Goal: Task Accomplishment & Management: Manage account settings

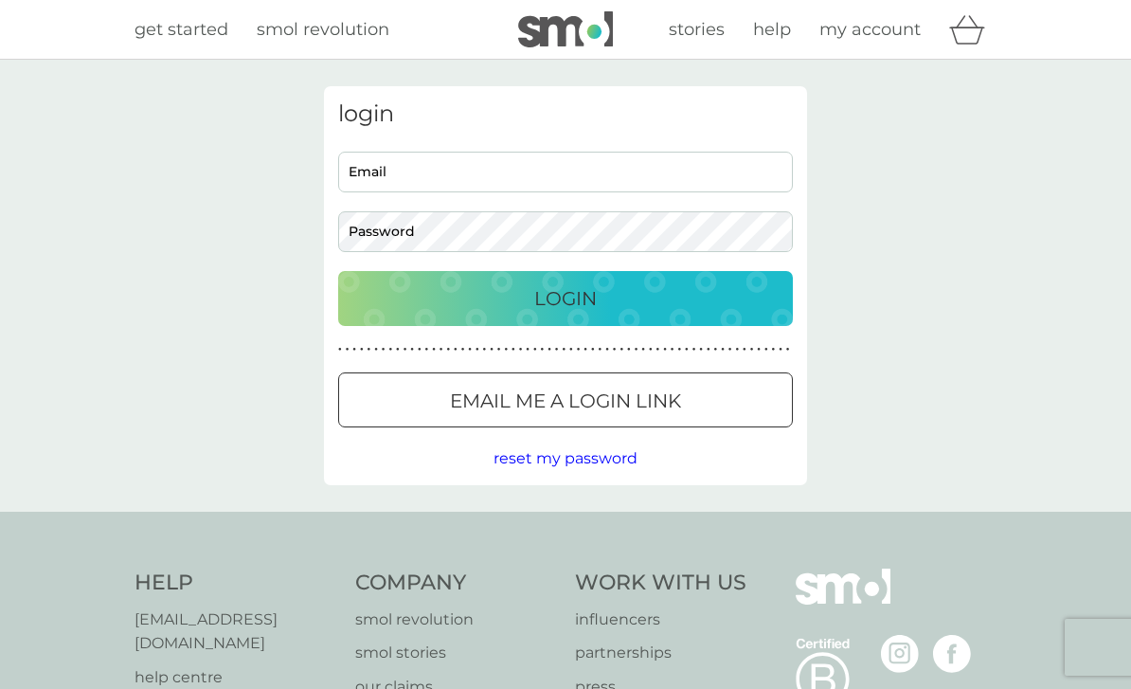
click at [651, 283] on div "Login" at bounding box center [565, 298] width 417 height 30
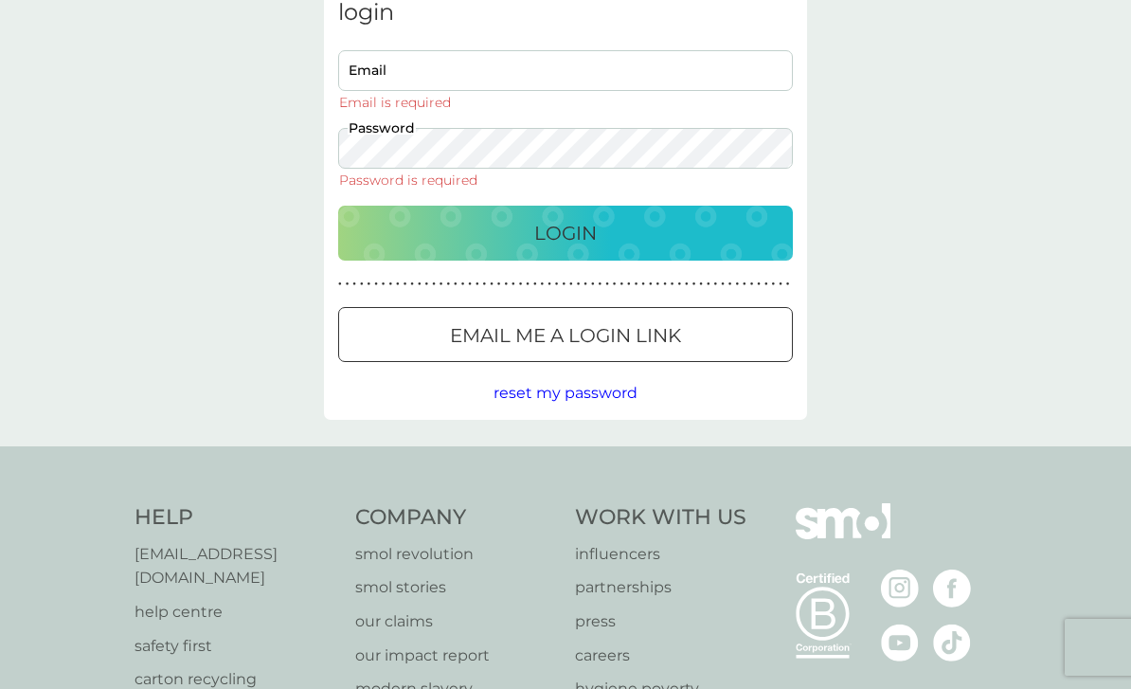
type input "[EMAIL_ADDRESS][DOMAIN_NAME]"
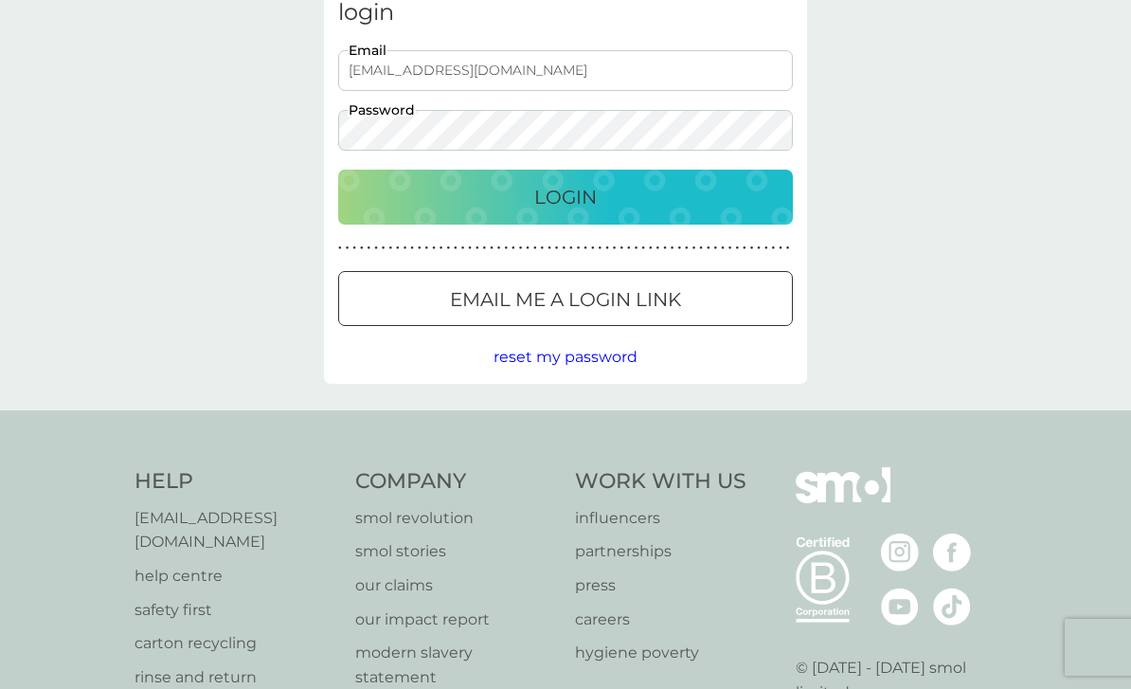
click at [691, 196] on div "Login" at bounding box center [565, 197] width 417 height 30
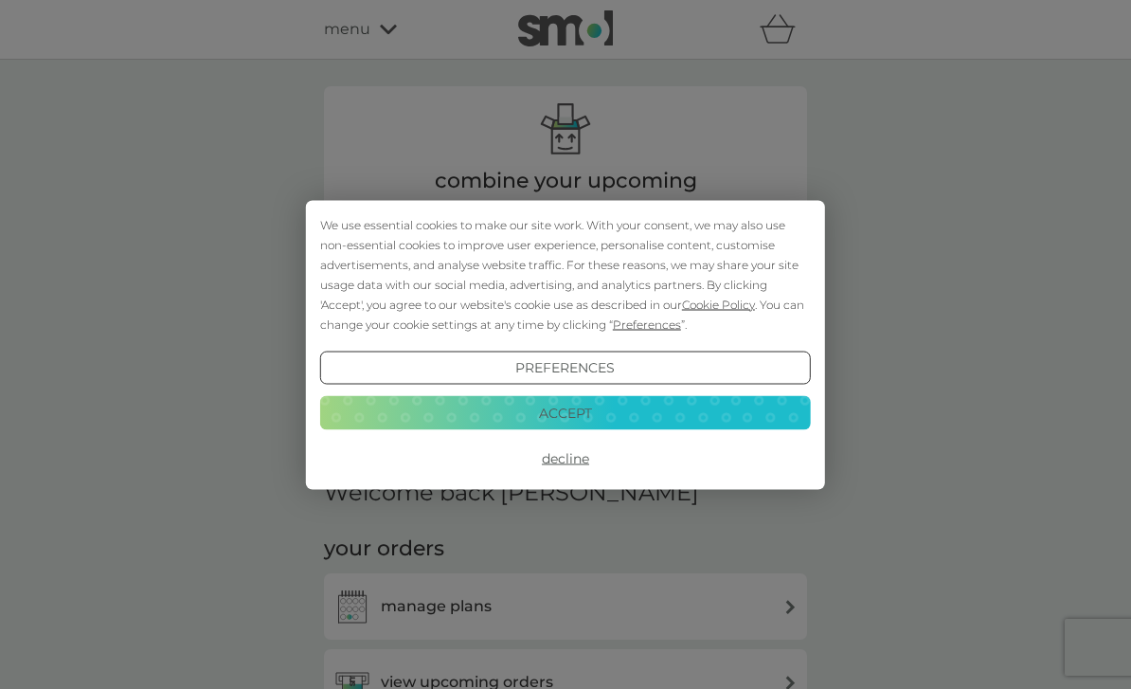
click at [678, 414] on button "Accept" at bounding box center [565, 413] width 491 height 34
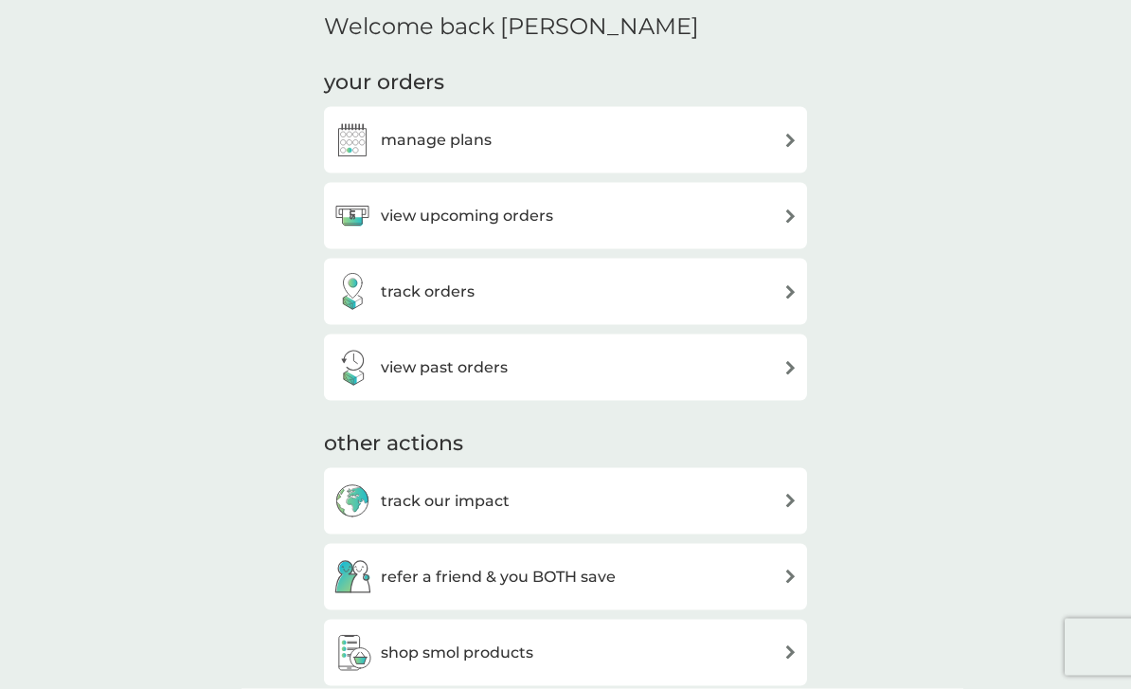
scroll to position [443, 0]
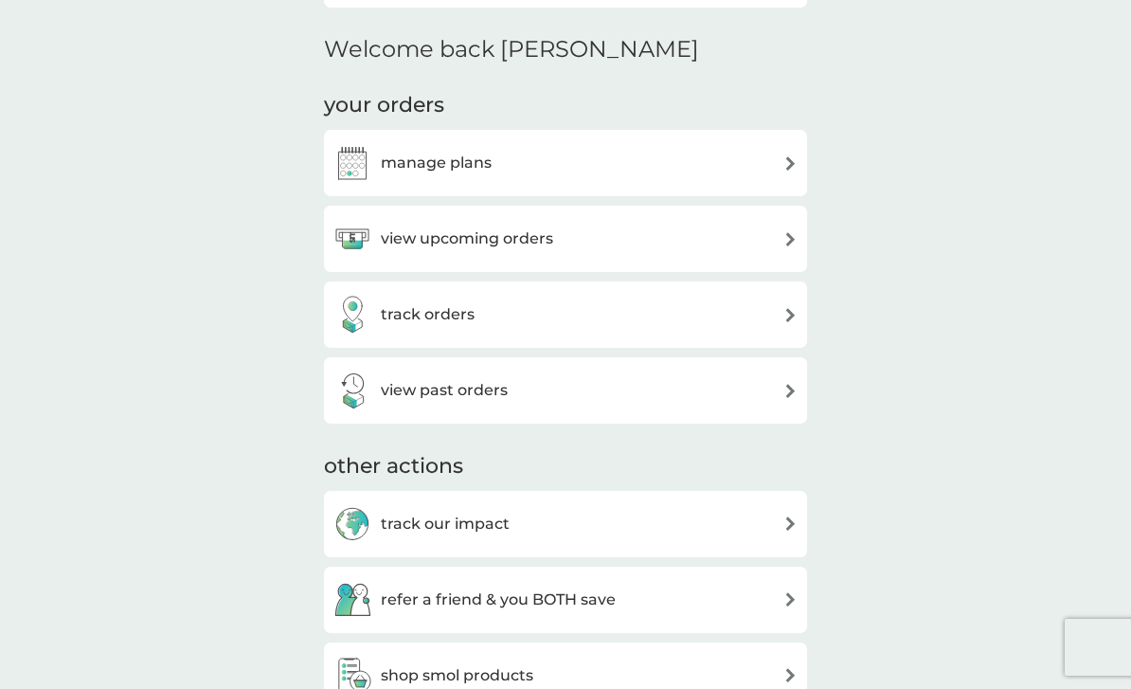
click at [745, 234] on div "view upcoming orders" at bounding box center [565, 239] width 464 height 38
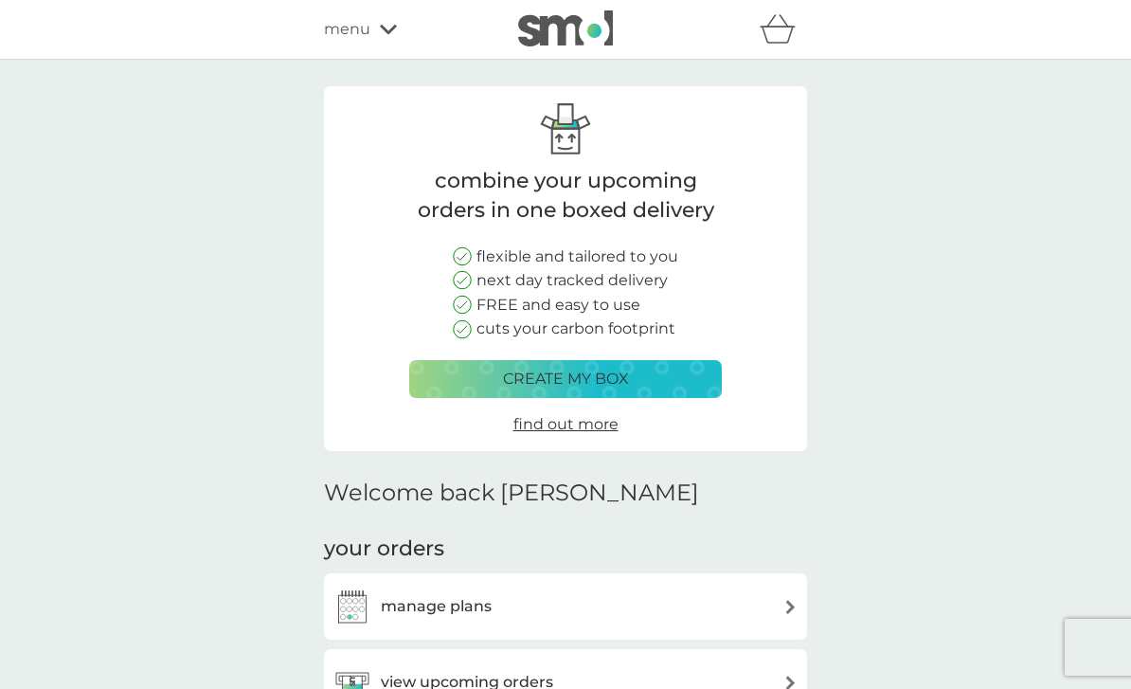
scroll to position [504, 0]
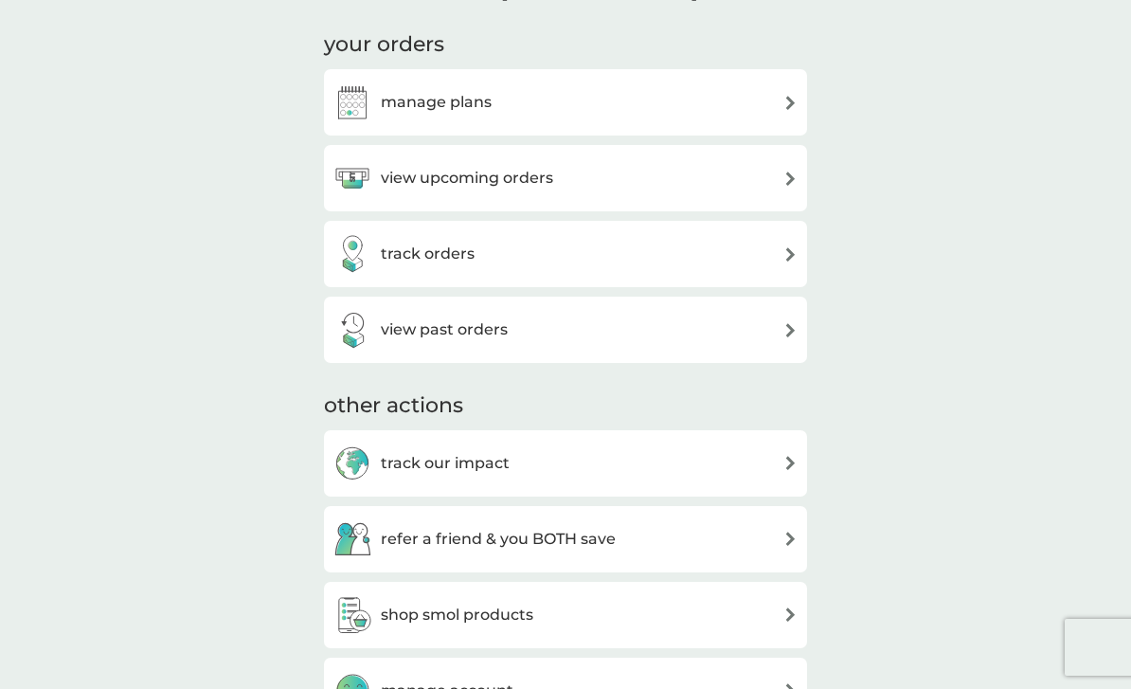
click at [719, 90] on div "manage plans" at bounding box center [565, 102] width 464 height 38
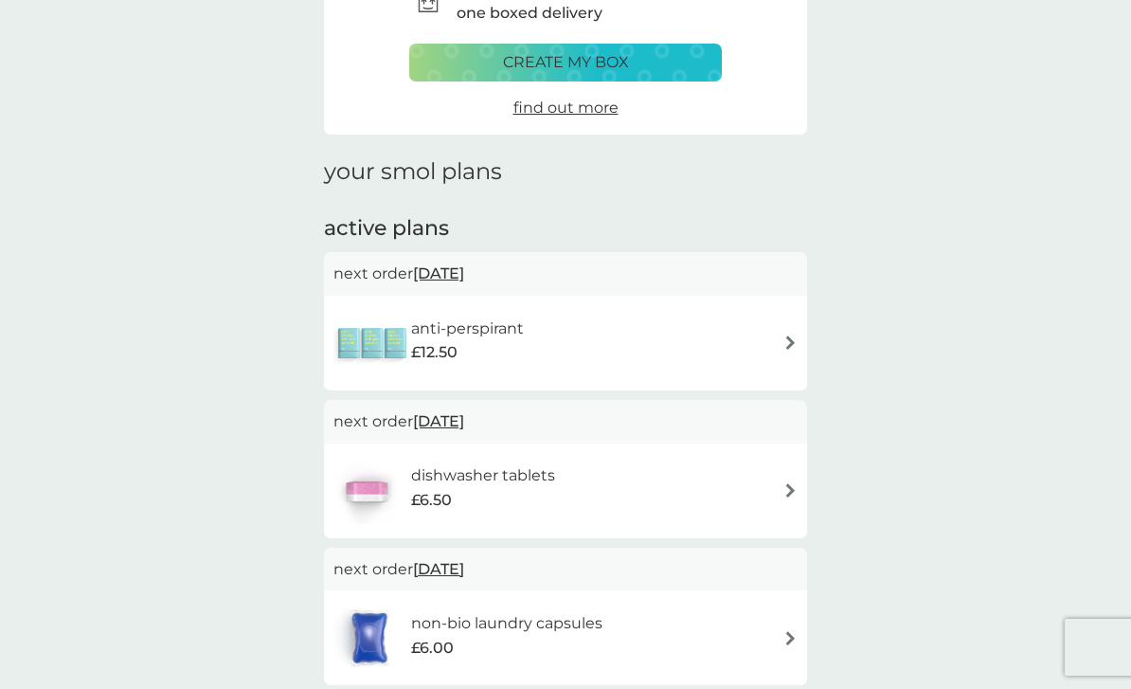
scroll to position [128, 0]
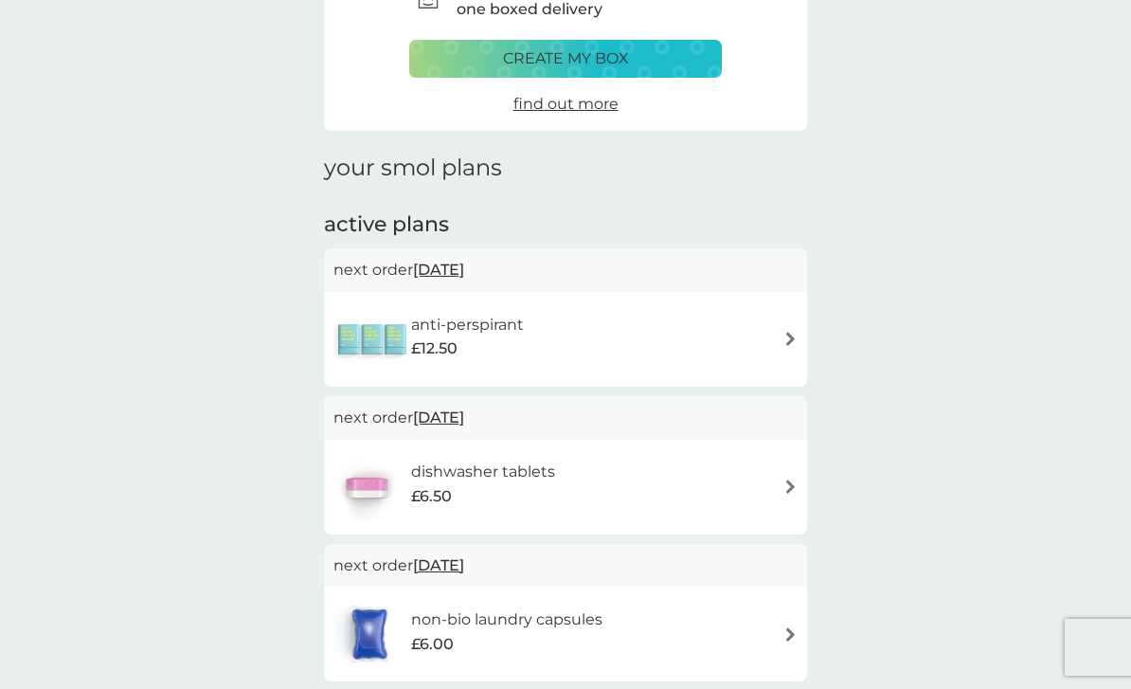
click at [760, 472] on div "dishwasher tablets £6.50" at bounding box center [565, 487] width 464 height 66
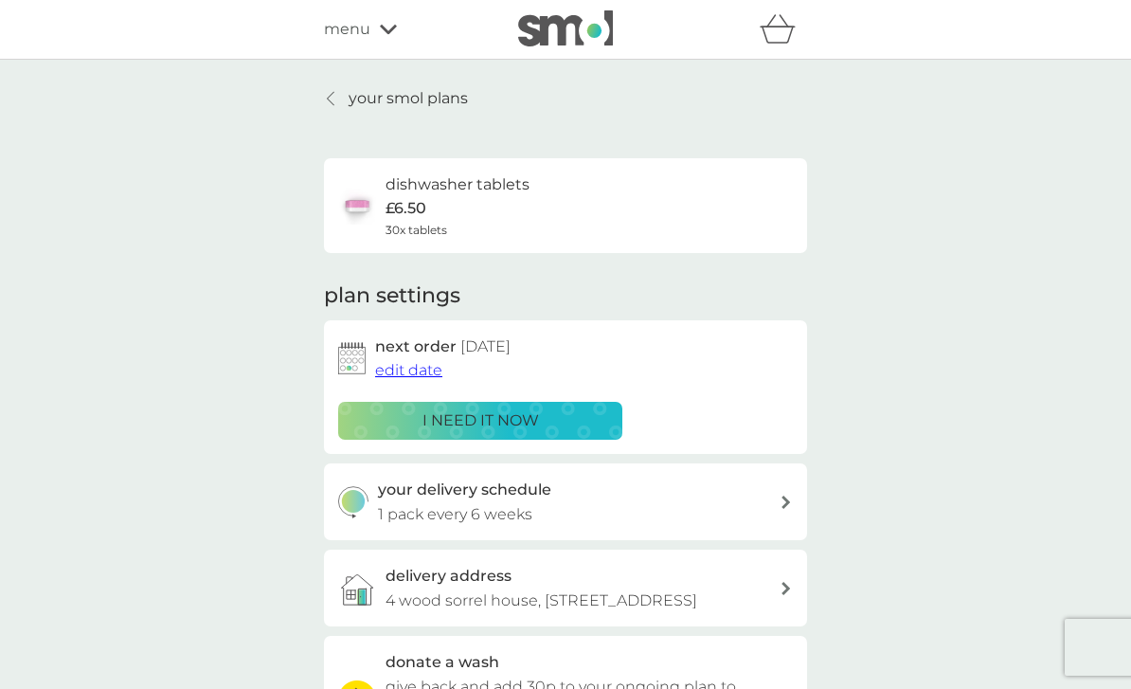
click at [408, 361] on span "edit date" at bounding box center [408, 370] width 67 height 18
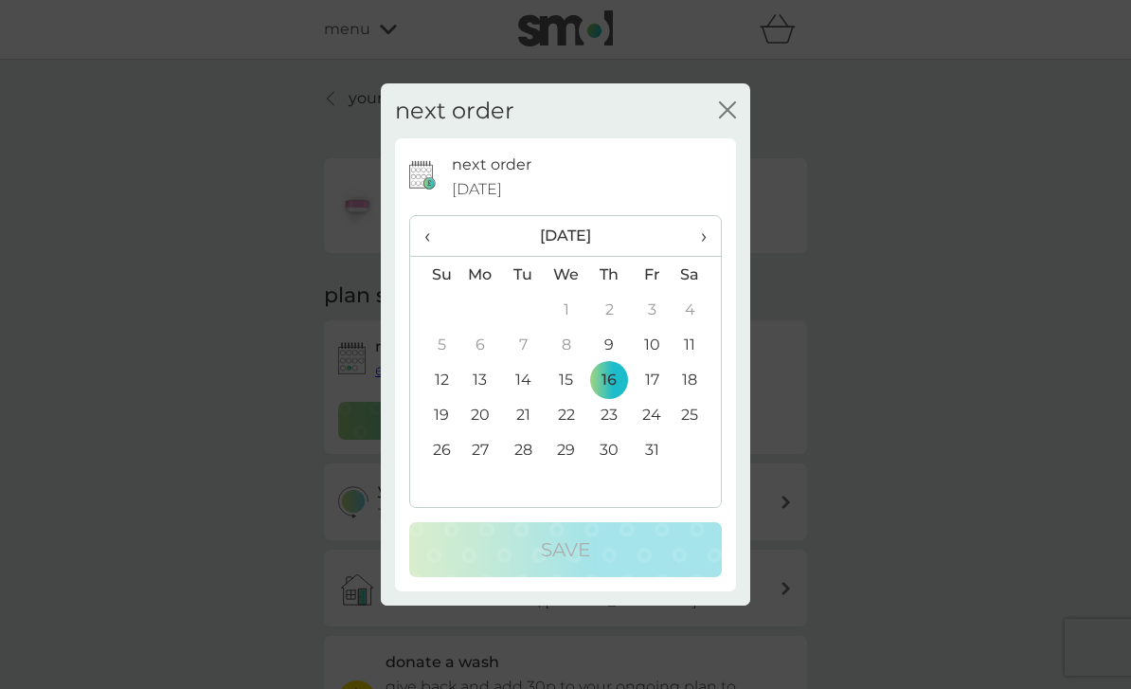
click at [725, 124] on div "next order close" at bounding box center [565, 111] width 369 height 56
click at [741, 135] on div "next order close" at bounding box center [565, 111] width 369 height 56
click at [725, 118] on icon "close" at bounding box center [727, 109] width 17 height 17
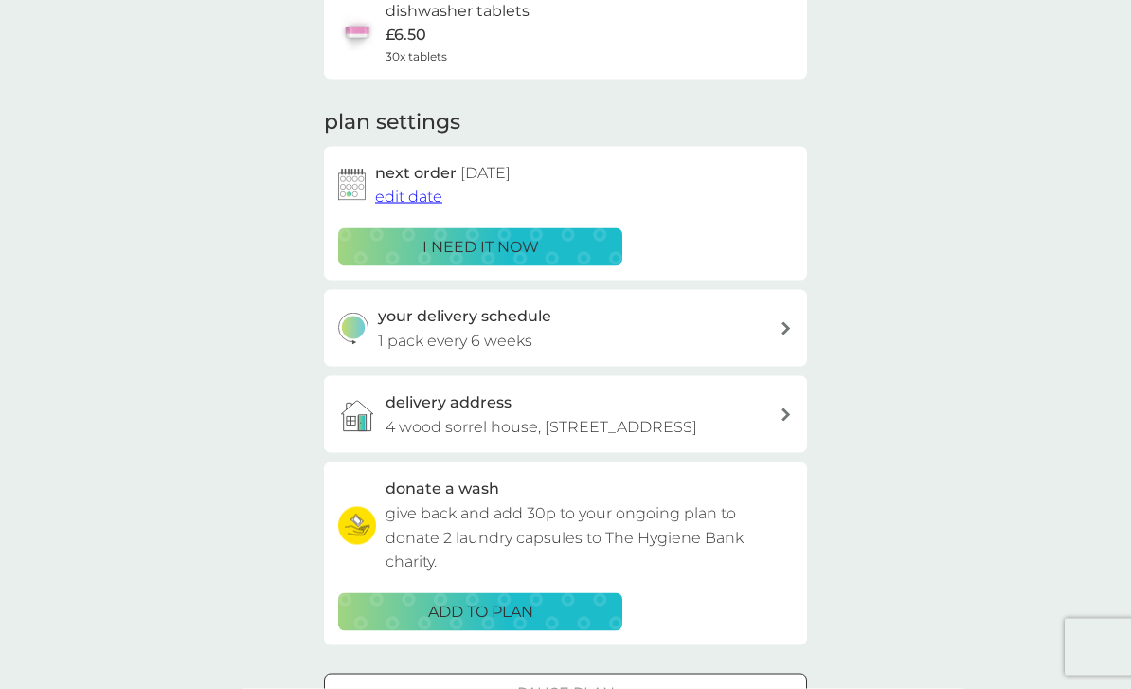
scroll to position [174, 0]
click at [490, 244] on p "i need it now" at bounding box center [480, 246] width 117 height 25
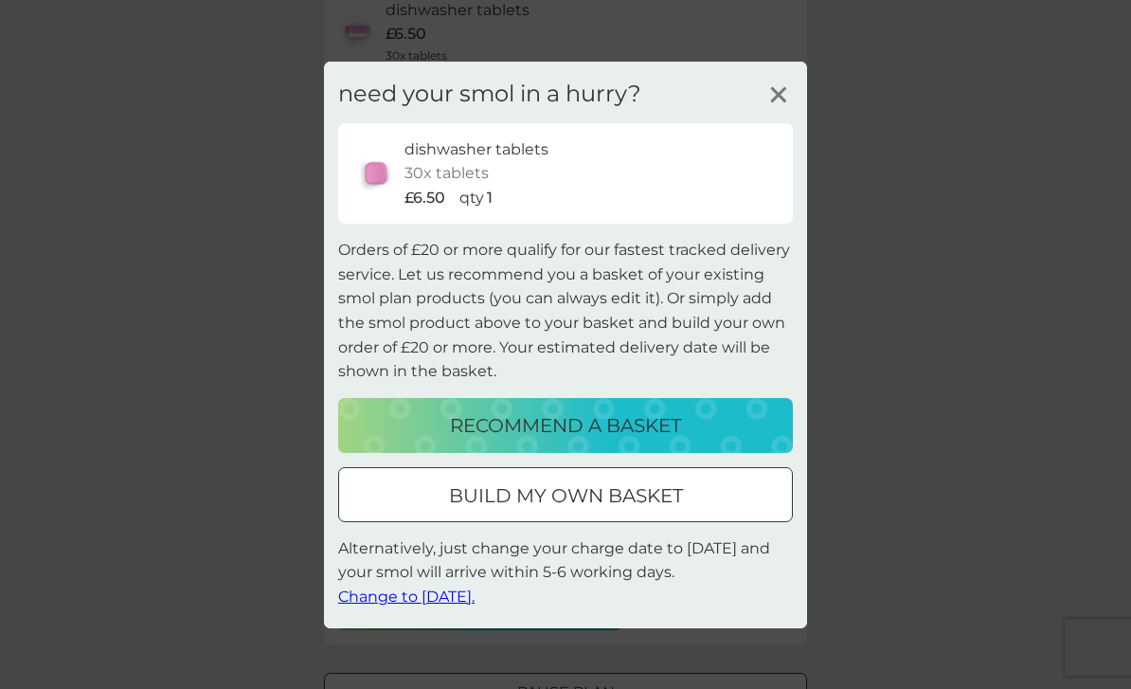
click at [600, 511] on p "build my own basket" at bounding box center [566, 495] width 234 height 30
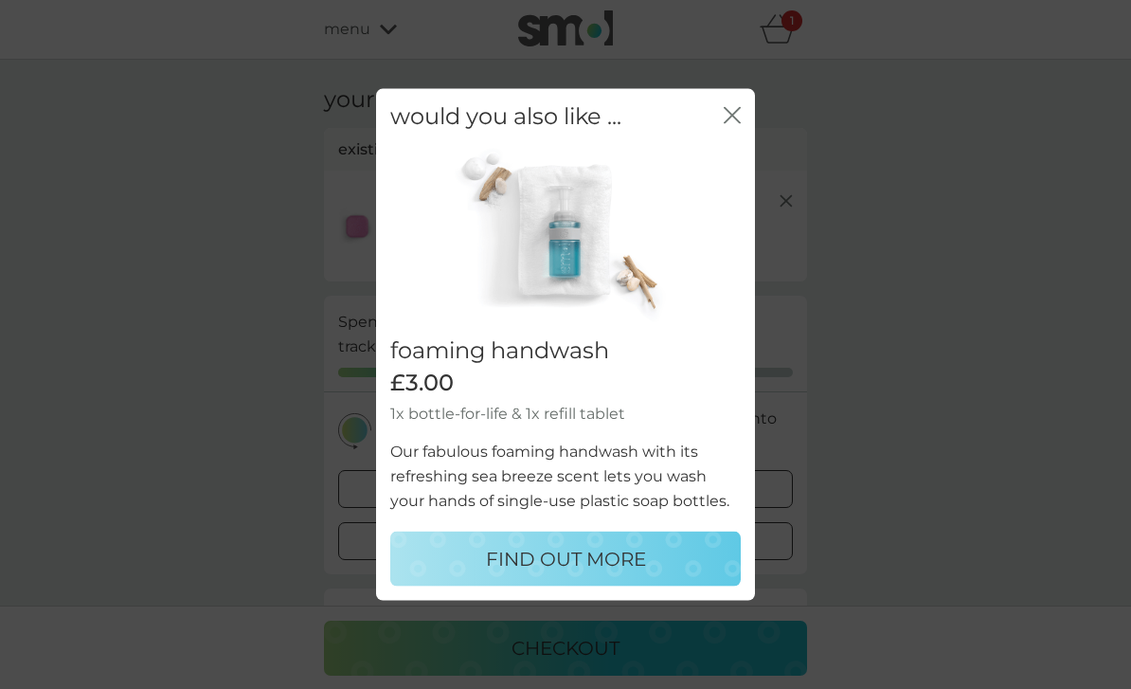
click at [733, 123] on icon "close" at bounding box center [732, 114] width 17 height 17
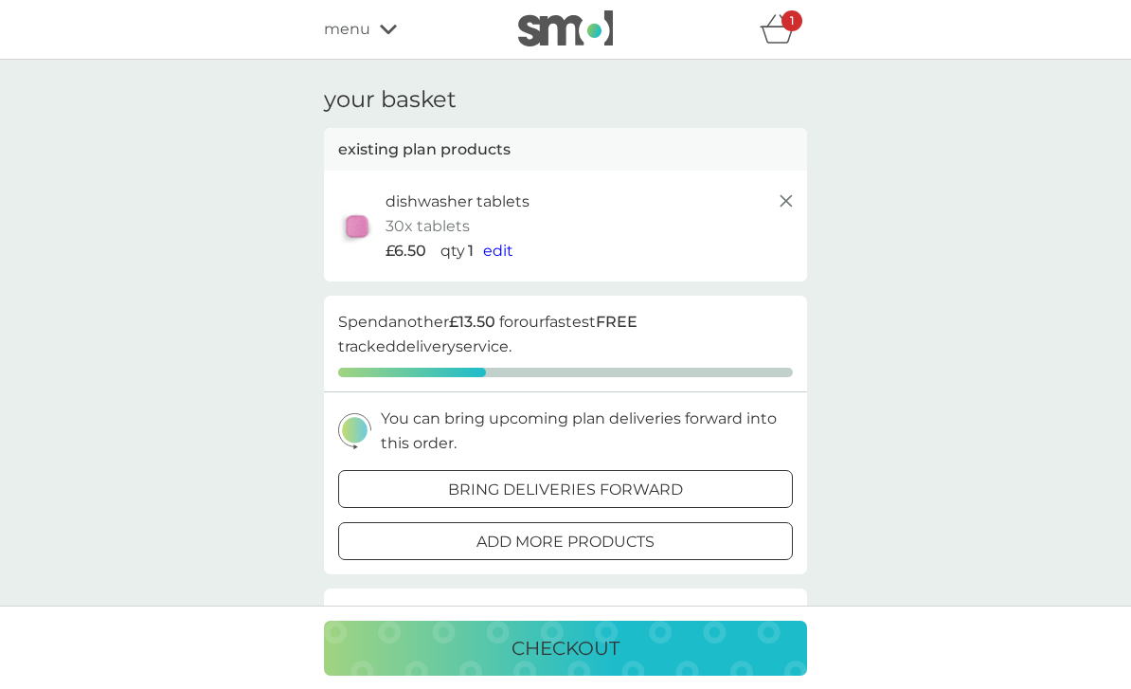
click at [729, 489] on div "bring deliveries forward" at bounding box center [565, 489] width 453 height 25
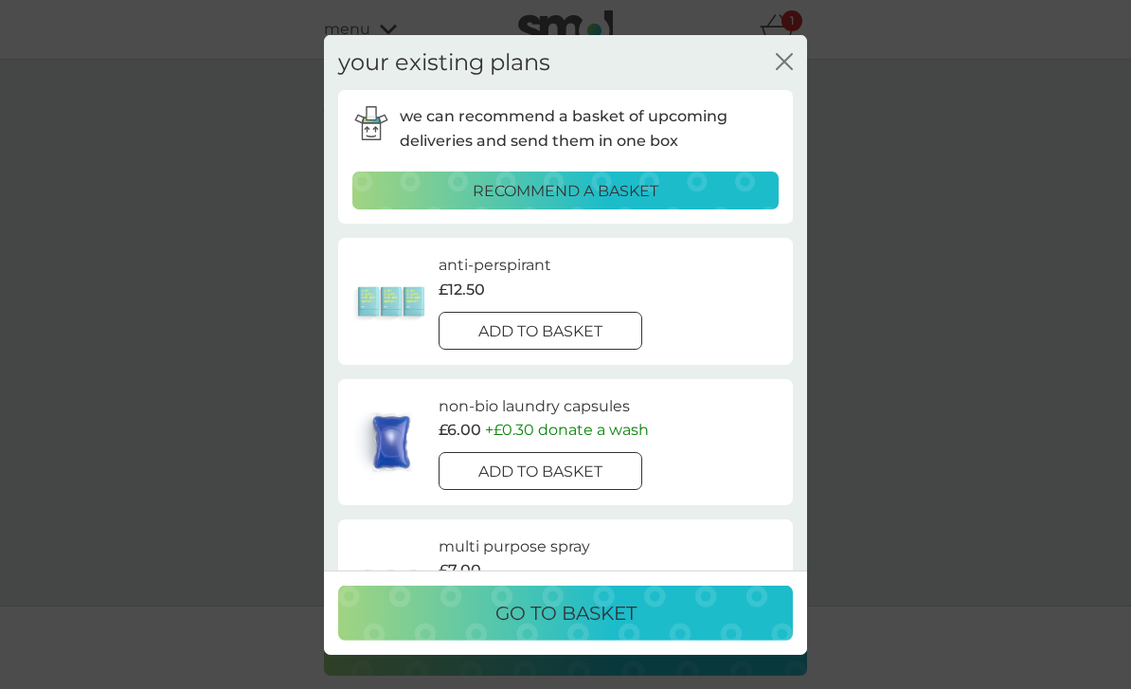
click at [788, 62] on icon "close" at bounding box center [784, 60] width 17 height 17
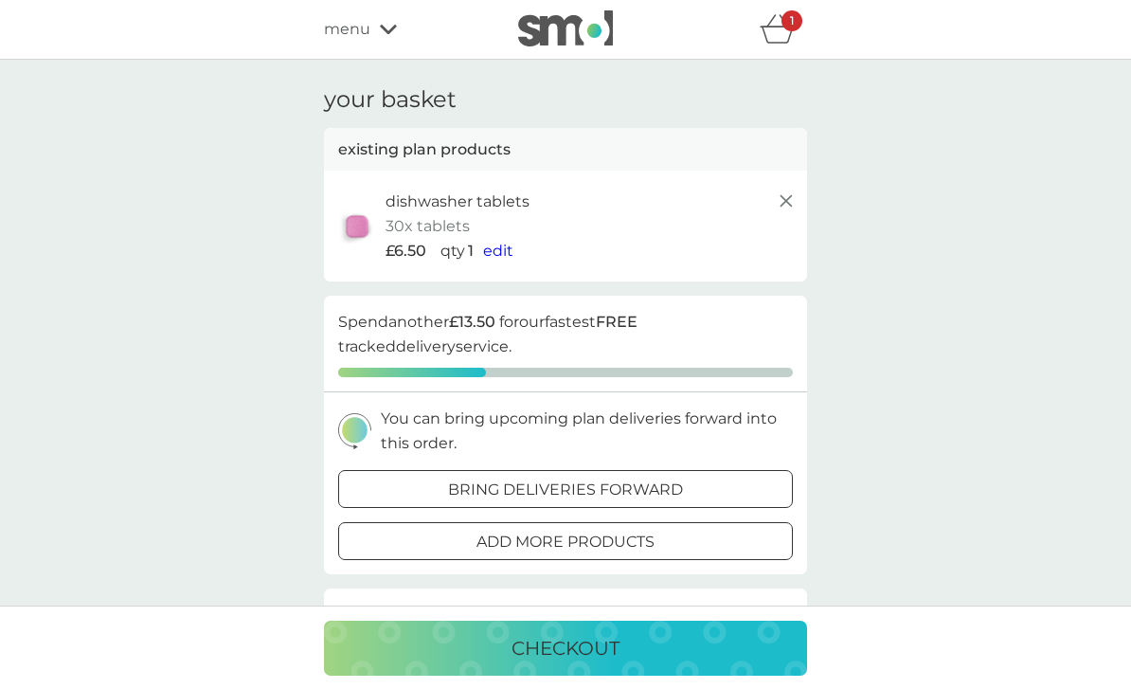
click at [384, 36] on div "menu" at bounding box center [404, 29] width 161 height 25
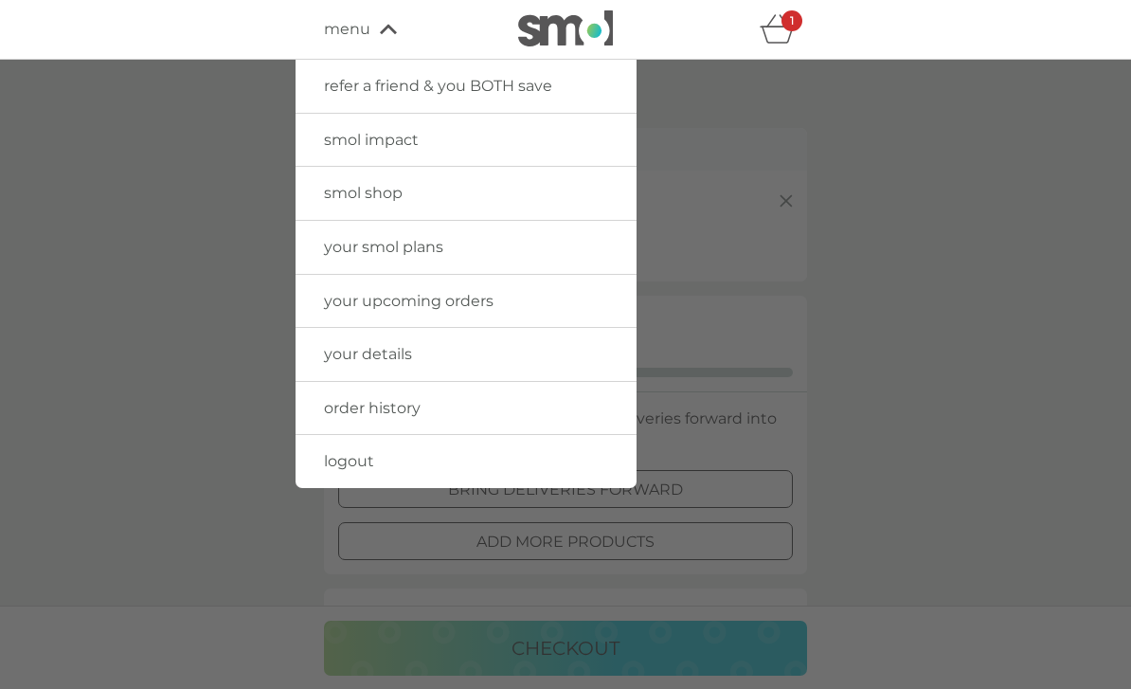
click at [509, 258] on link "your smol plans" at bounding box center [466, 247] width 341 height 53
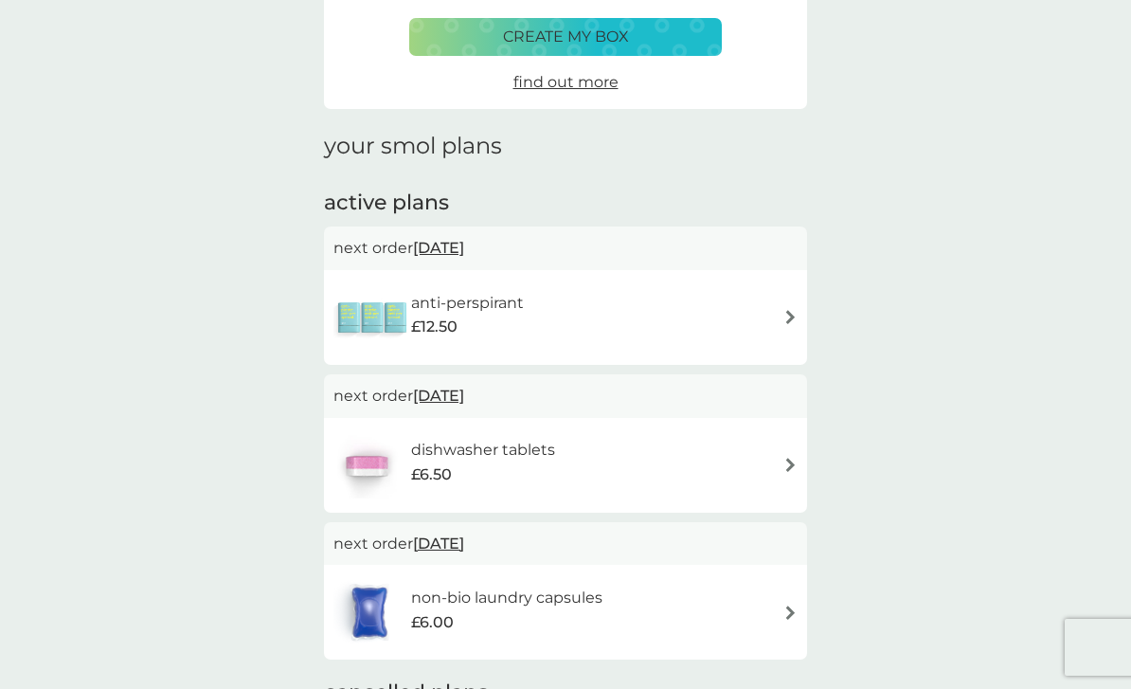
scroll to position [145, 0]
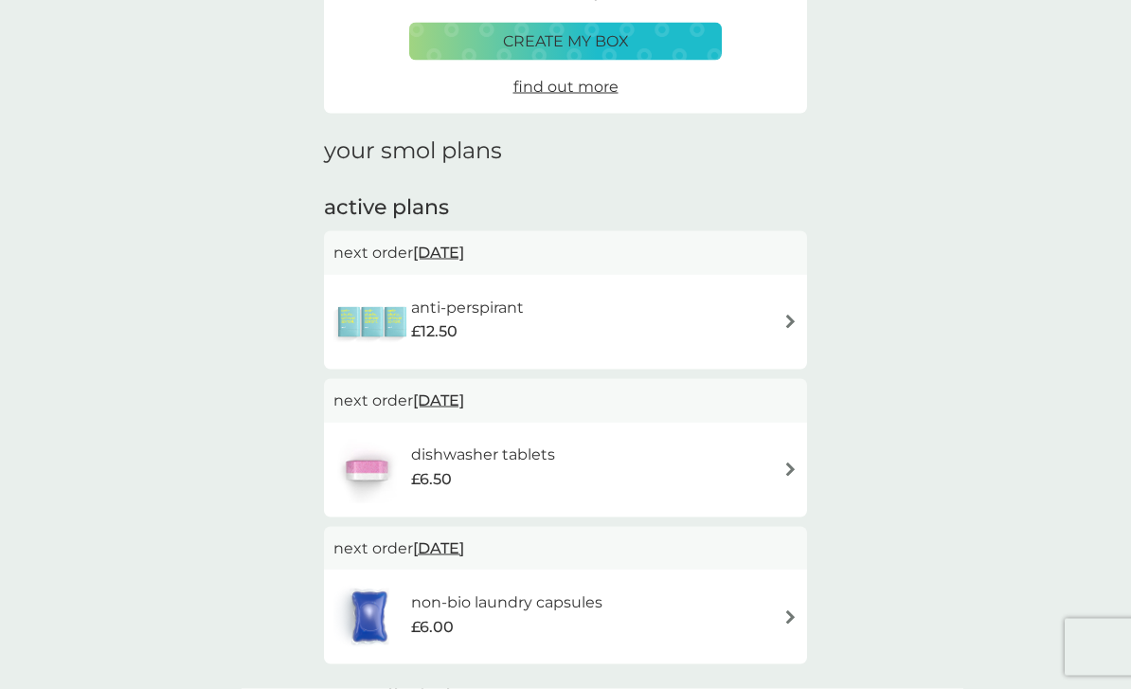
click at [792, 318] on img at bounding box center [790, 321] width 14 height 14
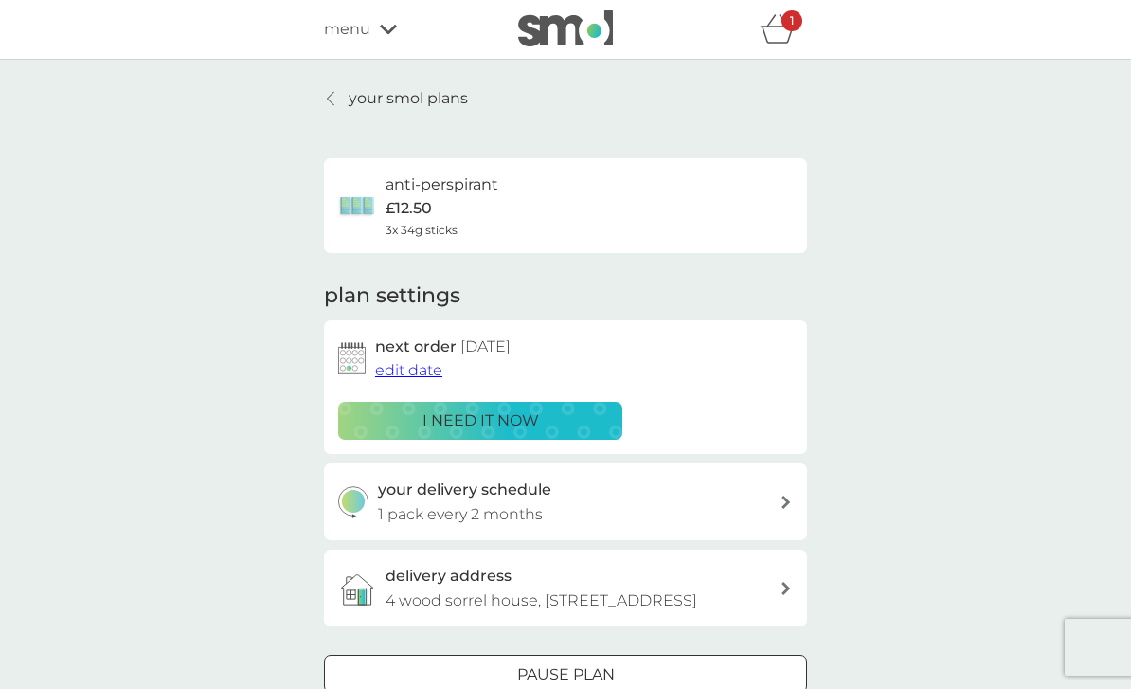
click at [565, 421] on div "i need it now" at bounding box center [480, 420] width 260 height 25
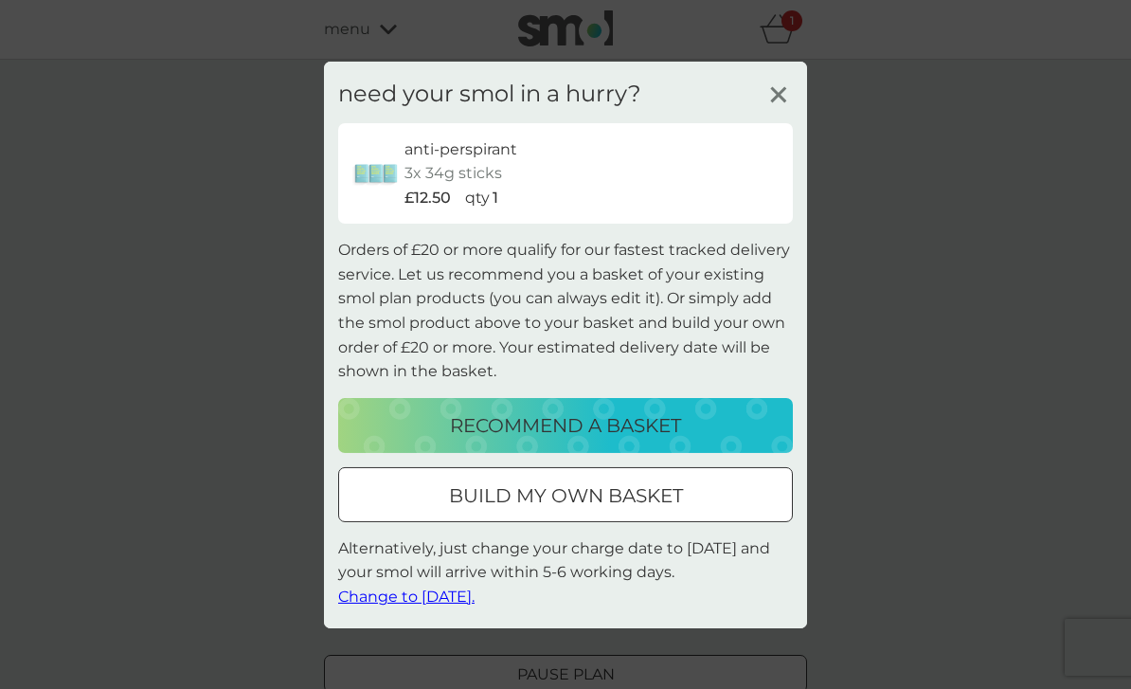
click at [786, 108] on icon at bounding box center [778, 94] width 28 height 28
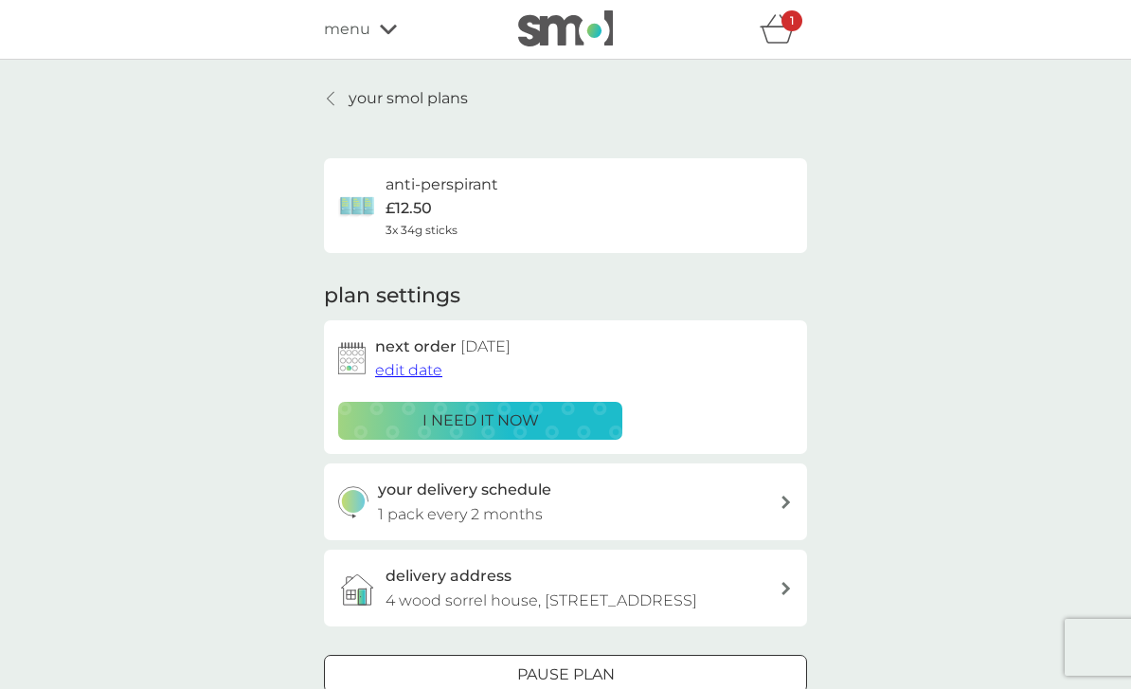
click at [780, 29] on icon "basket" at bounding box center [778, 28] width 36 height 29
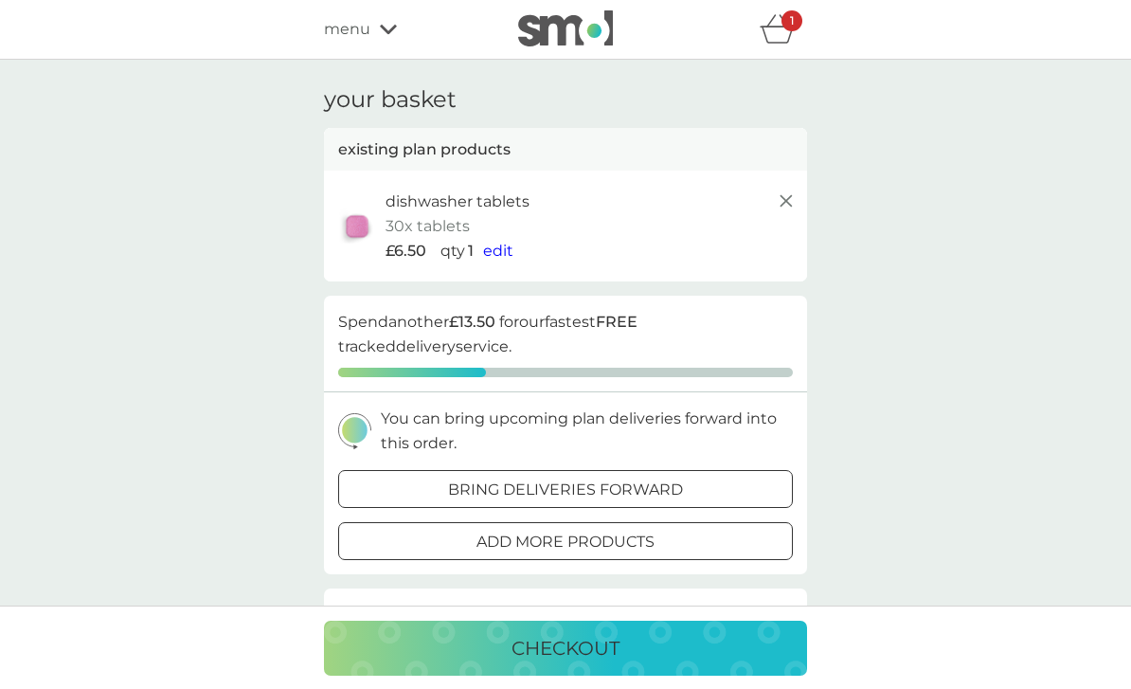
click at [789, 210] on icon at bounding box center [786, 200] width 23 height 23
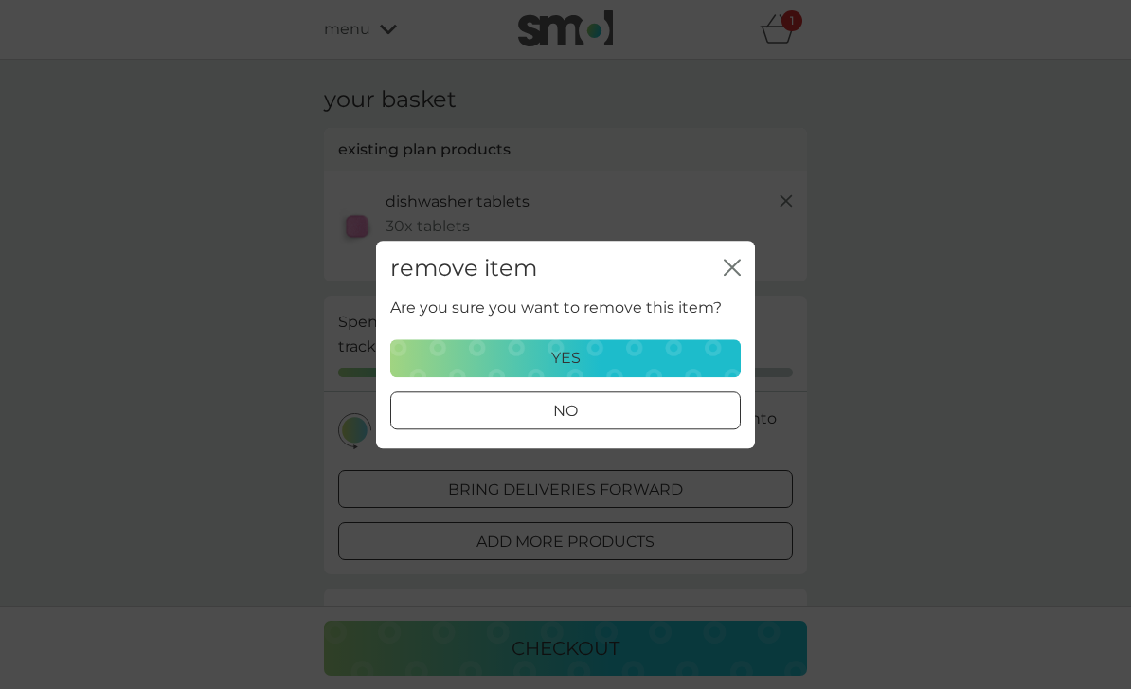
click at [612, 370] on div "yes" at bounding box center [566, 358] width 326 height 25
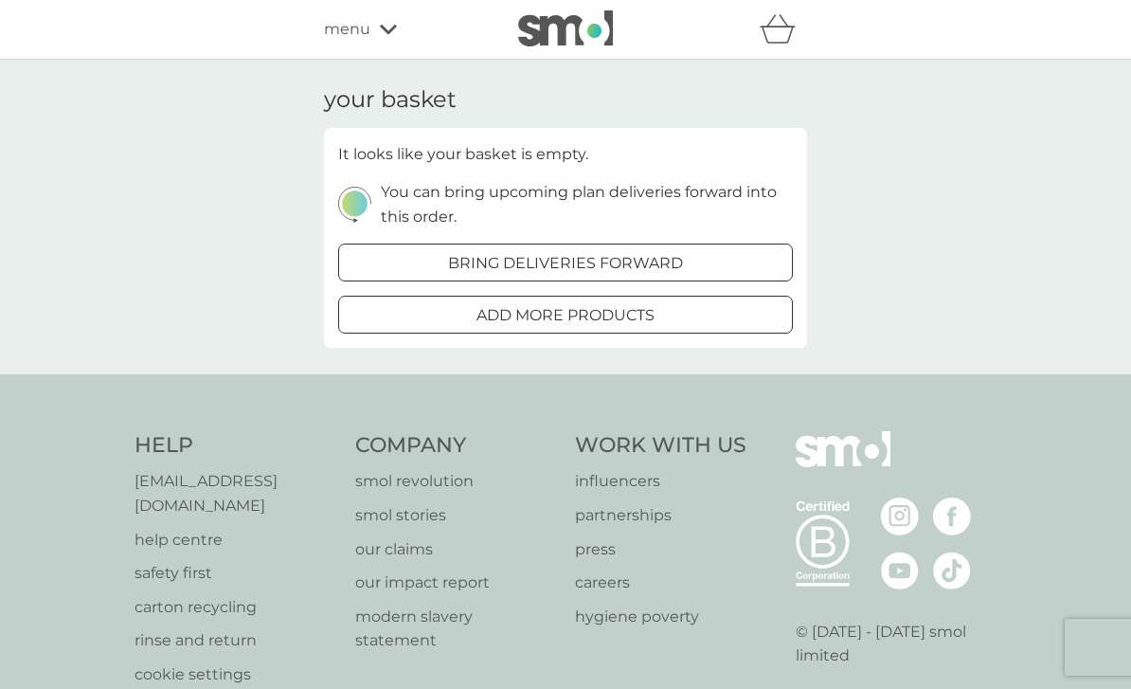
click at [384, 34] on icon at bounding box center [388, 29] width 17 height 11
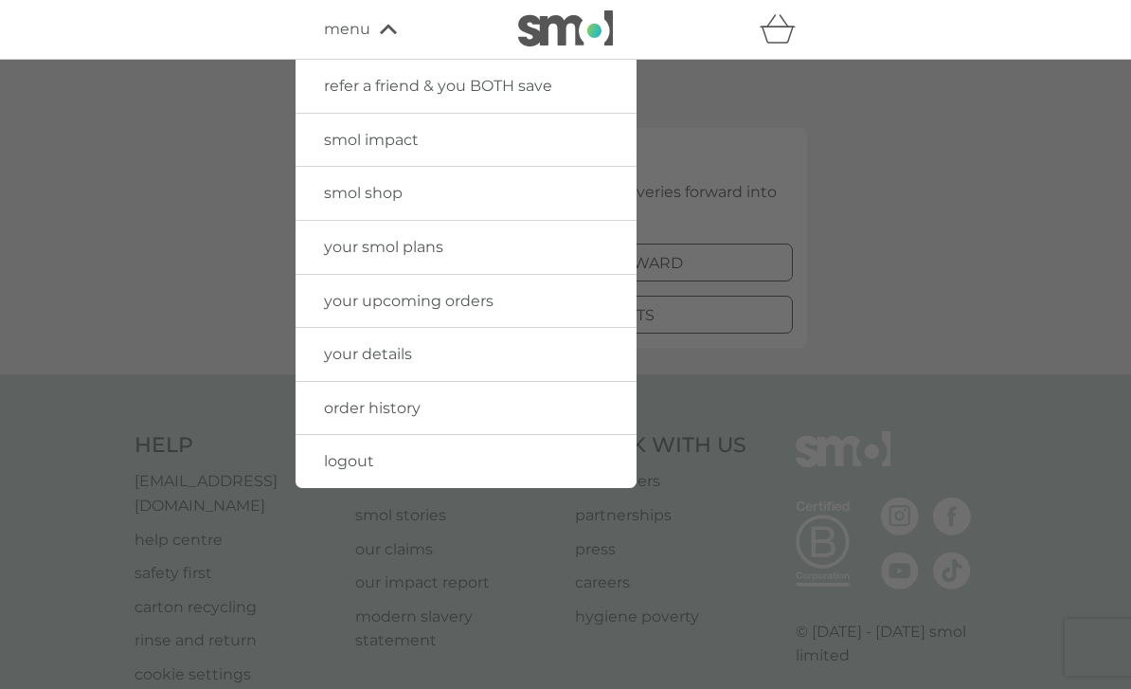
click at [457, 253] on link "your smol plans" at bounding box center [466, 247] width 341 height 53
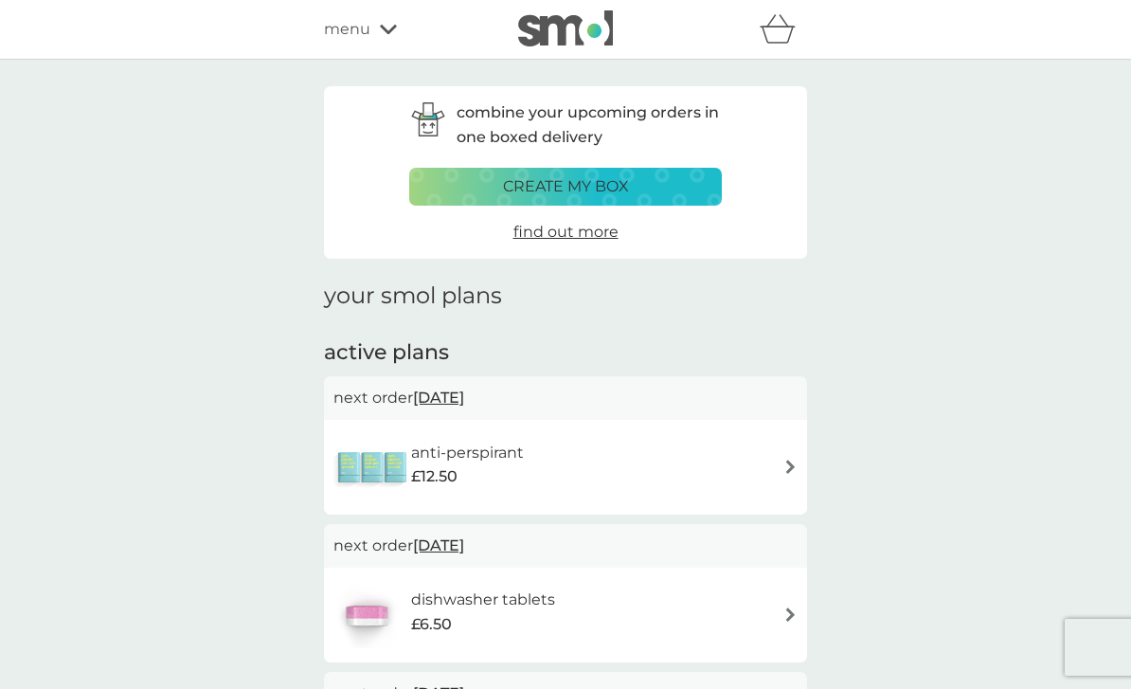
click at [601, 605] on div "dishwasher tablets £6.50" at bounding box center [565, 615] width 464 height 66
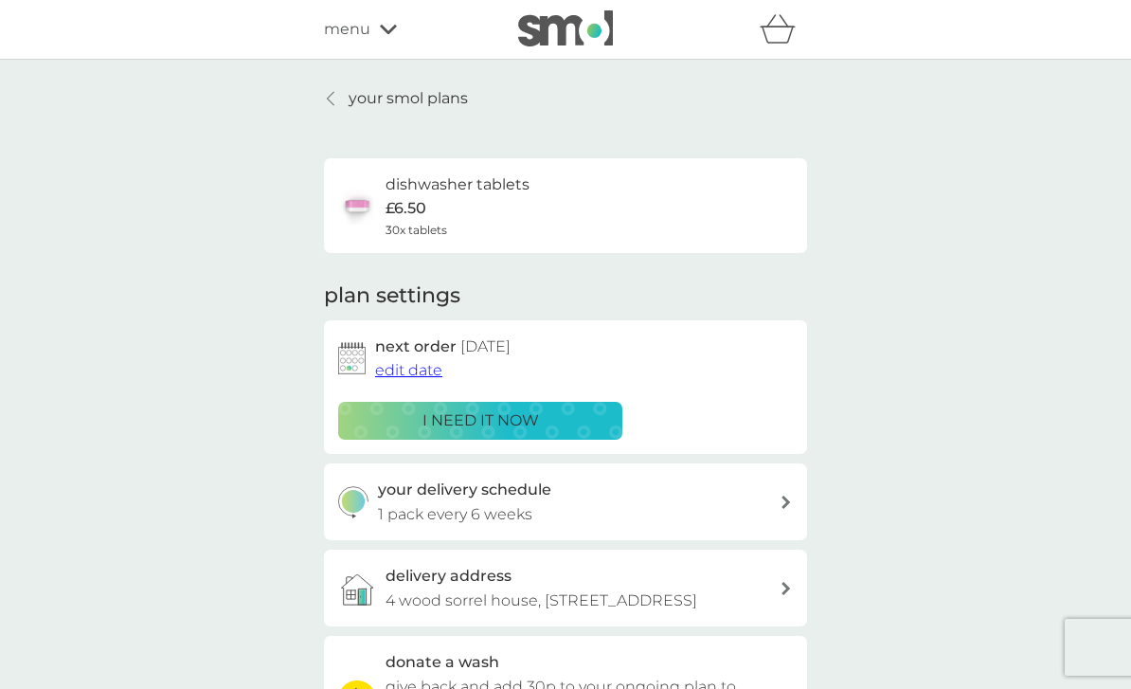
click at [565, 408] on div "i need it now" at bounding box center [480, 420] width 260 height 25
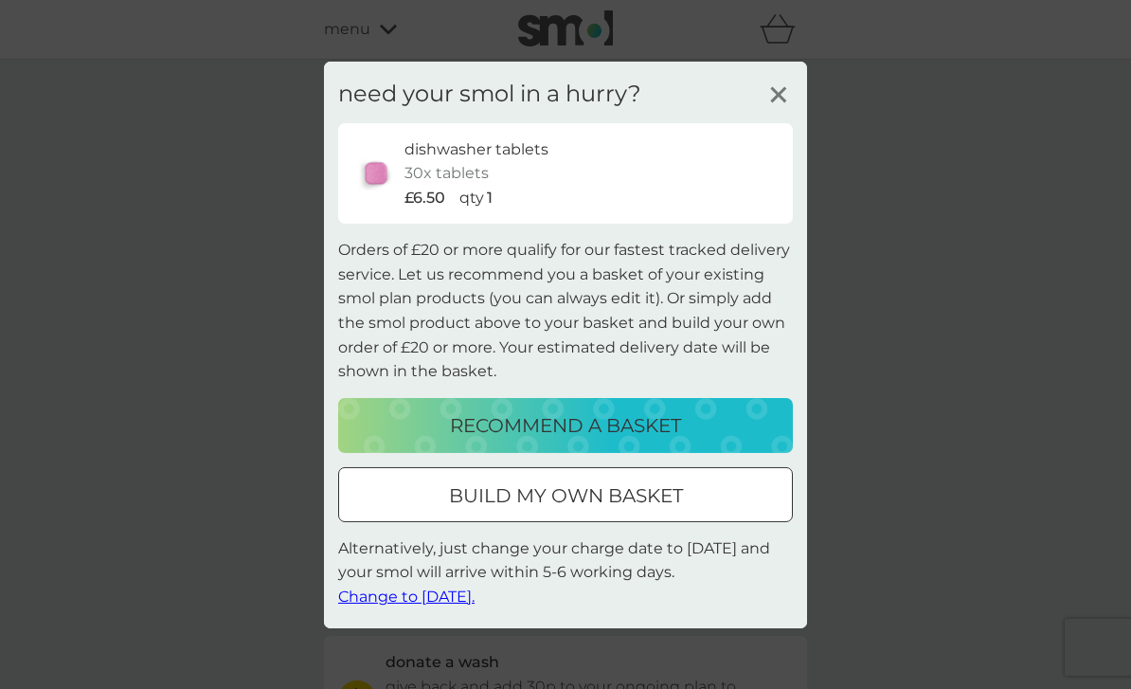
click at [439, 609] on button "Change to tomorrow." at bounding box center [406, 596] width 136 height 25
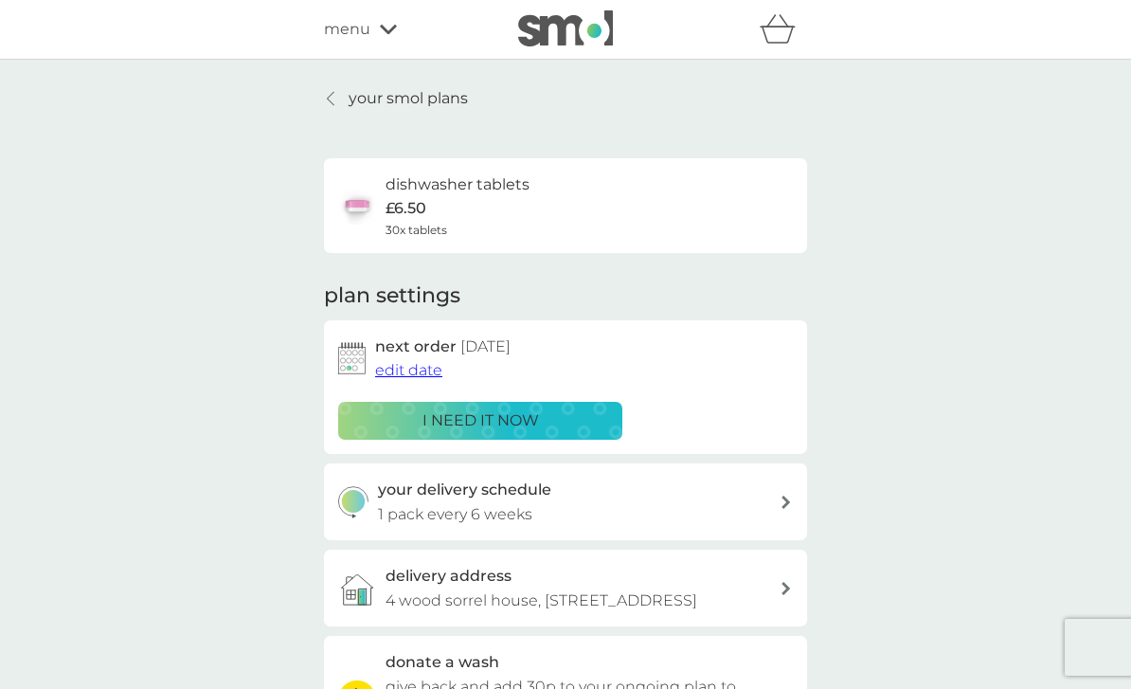
click at [643, 505] on div "your delivery schedule 1 pack every 6 weeks" at bounding box center [579, 501] width 403 height 48
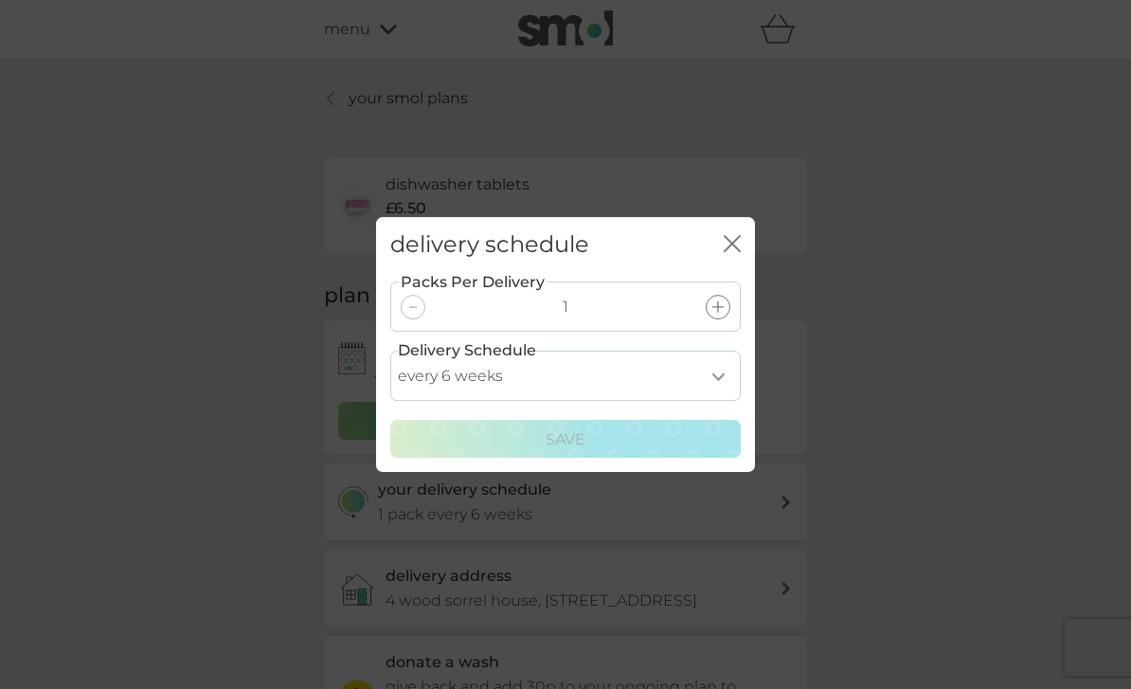
click at [699, 401] on select "every 1 week every 2 weeks every 3 weeks every 4 weeks every 5 weeks every 6 we…" at bounding box center [565, 375] width 350 height 50
select select "35"
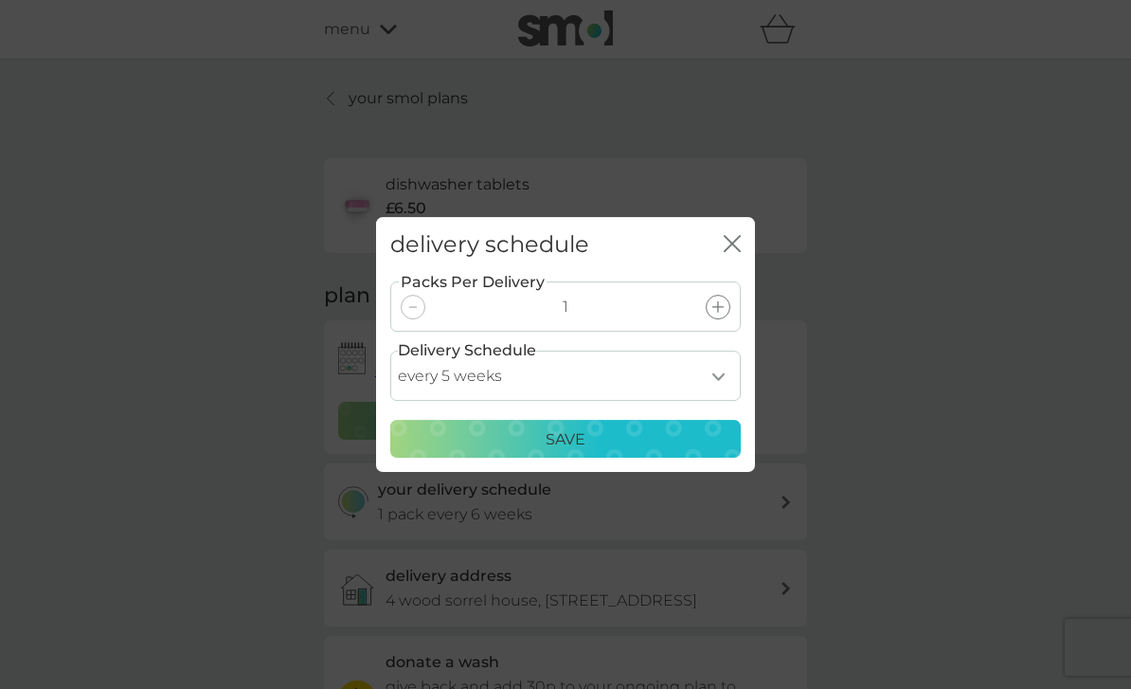
click at [604, 452] on div "Save" at bounding box center [566, 439] width 326 height 25
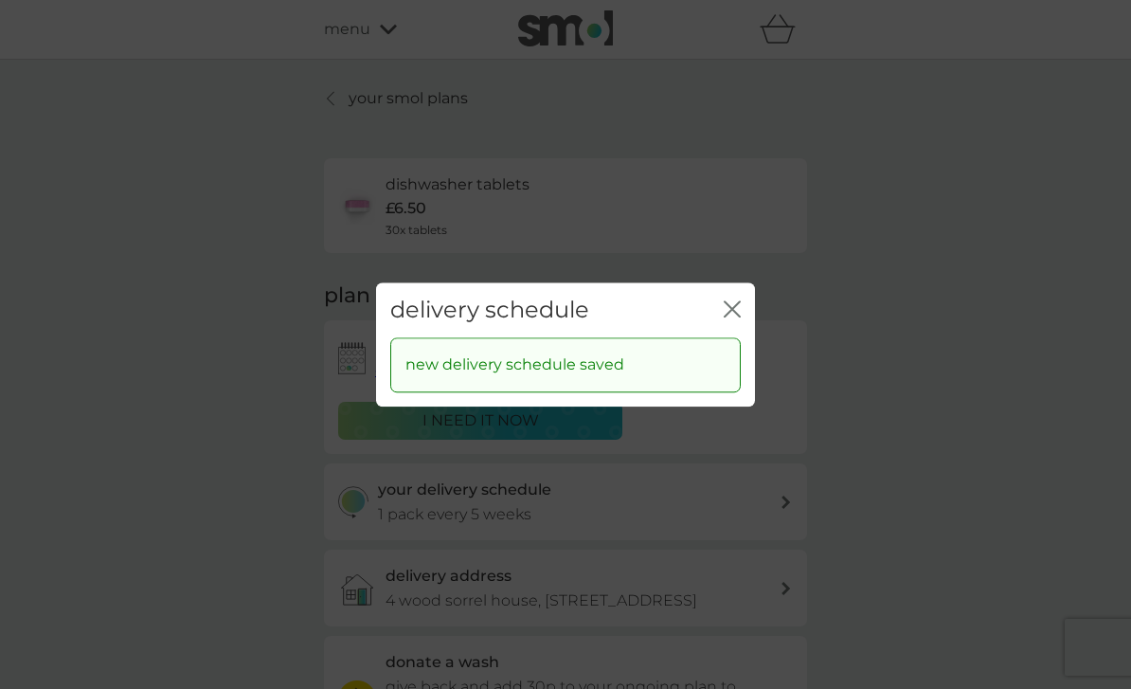
click at [738, 316] on icon "close" at bounding box center [736, 308] width 8 height 15
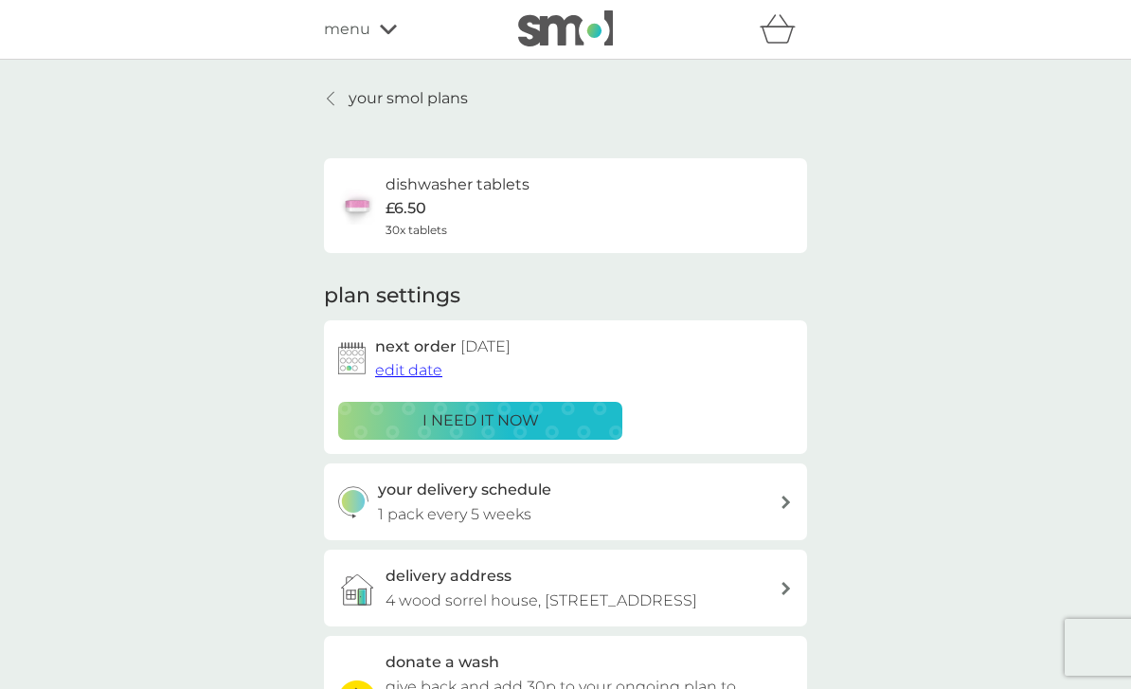
click at [332, 100] on icon at bounding box center [331, 98] width 8 height 15
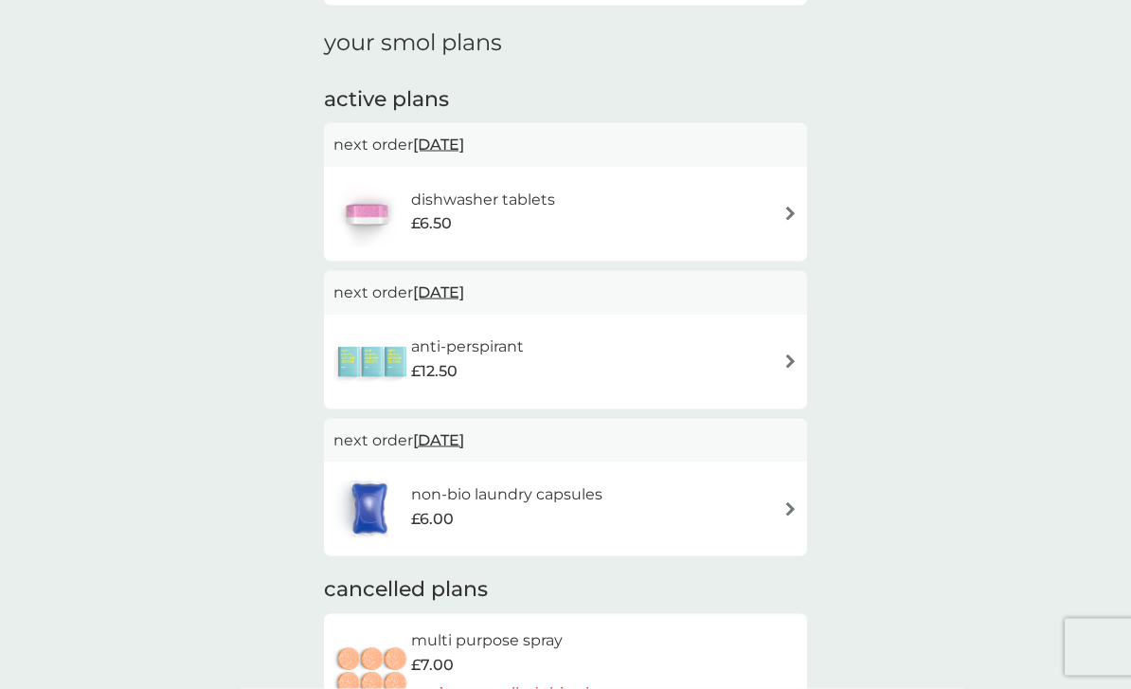
scroll to position [35, 0]
